Goal: Transaction & Acquisition: Book appointment/travel/reservation

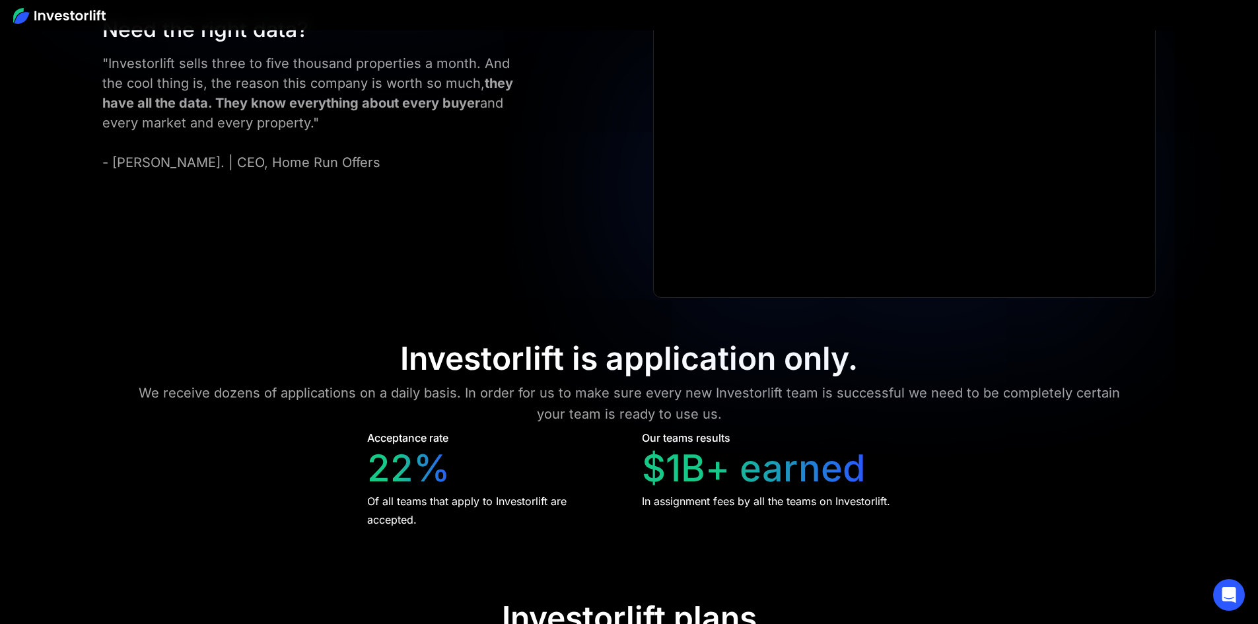
scroll to position [5378, 0]
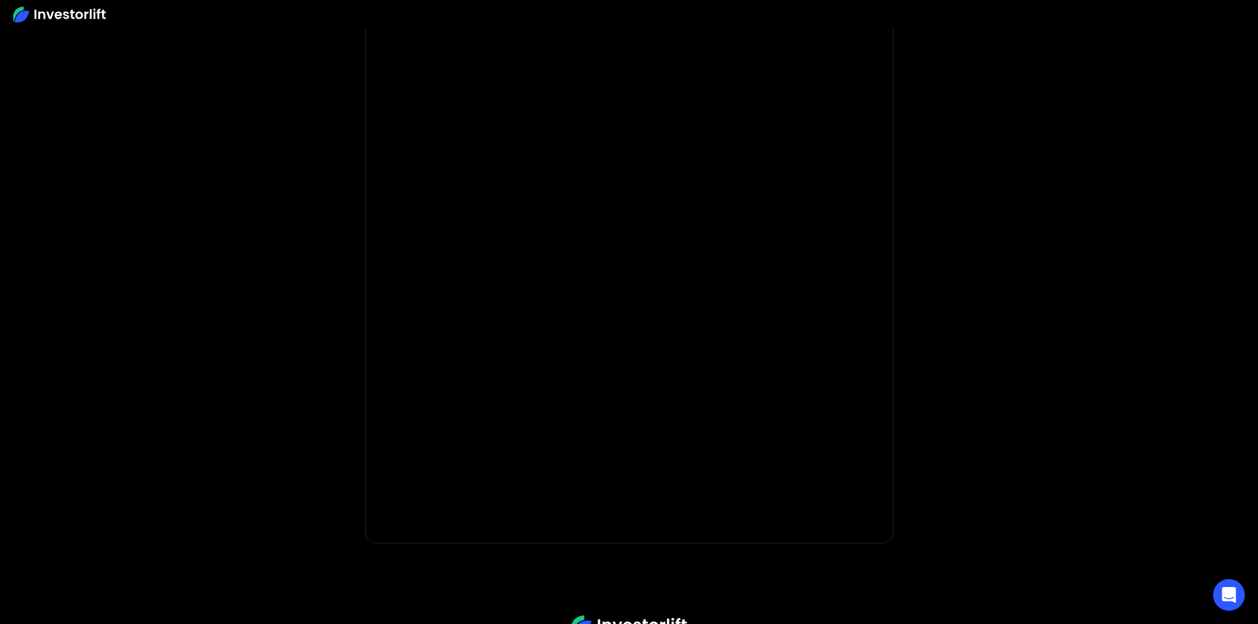
scroll to position [34, 0]
click at [1067, 197] on body "* Important: Investorlift requires a minimum investment of $2,000 to join. * * …" at bounding box center [629, 361] width 1258 height 790
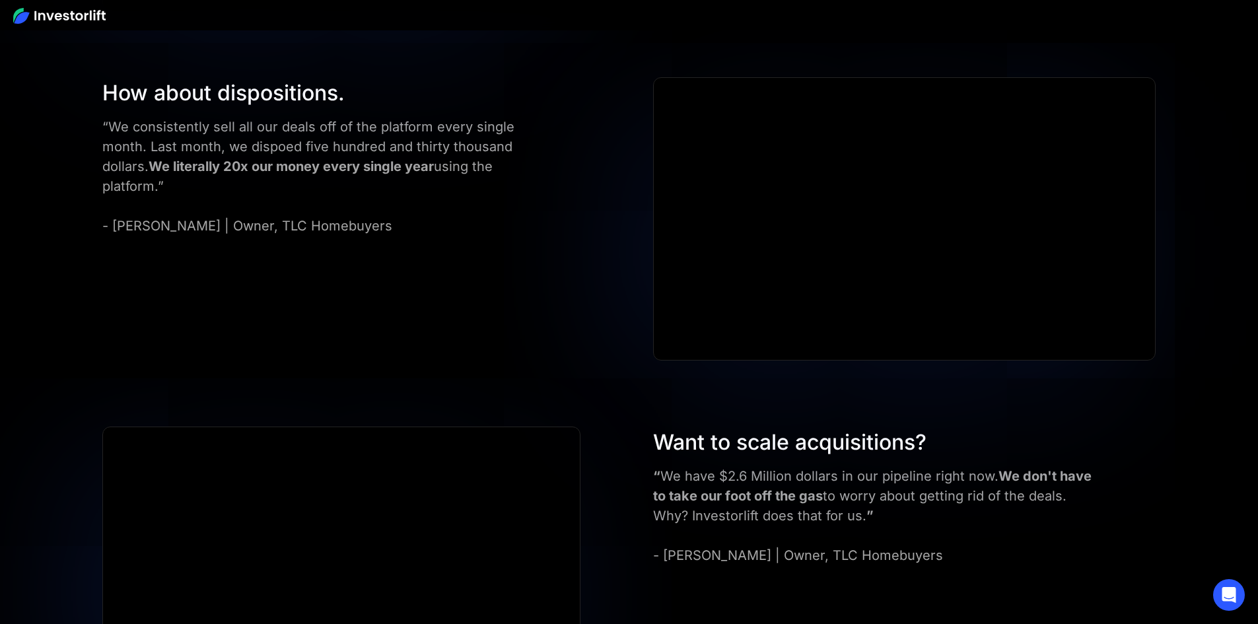
scroll to position [4652, 0]
